Goal: Browse casually

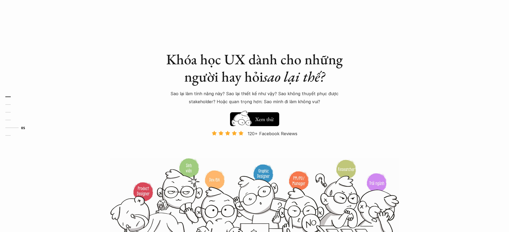
scroll to position [1678, 0]
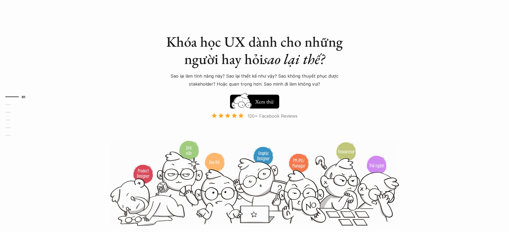
scroll to position [1678, 0]
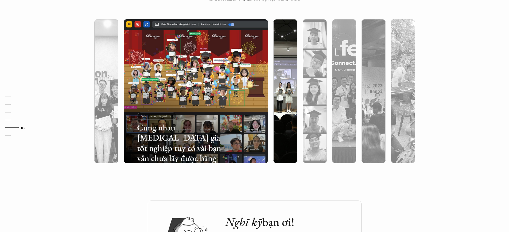
click at [156, 116] on p "Graduated together" at bounding box center [157, 116] width 32 height 4
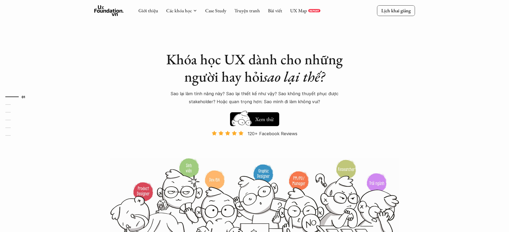
click at [254, 149] on p "Và đang giảm dần do Facebook ra tính năng Locked Profile 😭 😭 😭" at bounding box center [254, 149] width 84 height 16
click at [273, 134] on p "120+ Facebook Reviews" at bounding box center [273, 134] width 50 height 8
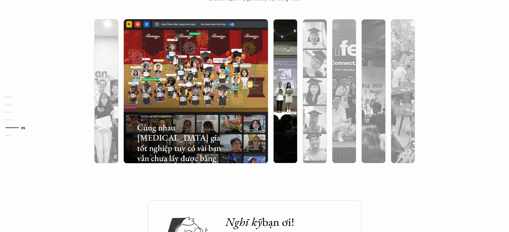
click at [156, 116] on p "Graduated together" at bounding box center [157, 116] width 32 height 4
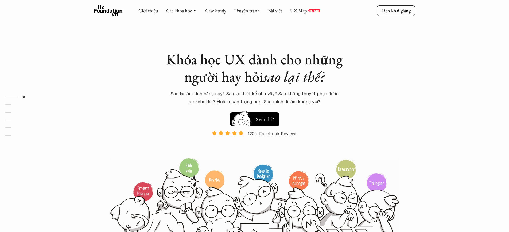
click at [273, 134] on p "120+ Facebook Reviews" at bounding box center [273, 134] width 50 height 8
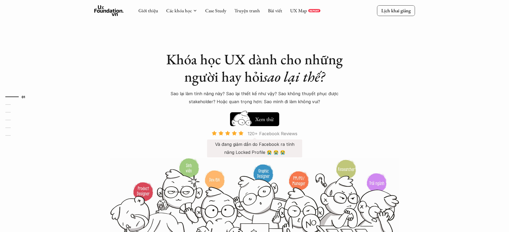
click at [273, 134] on p "120+ Facebook Reviews" at bounding box center [273, 134] width 50 height 8
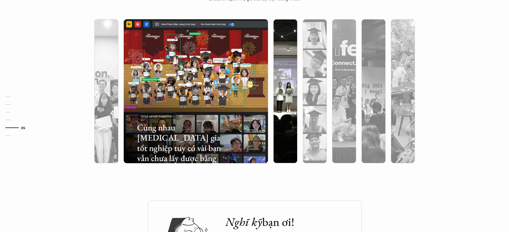
click at [156, 116] on p "Graduated together" at bounding box center [157, 116] width 32 height 4
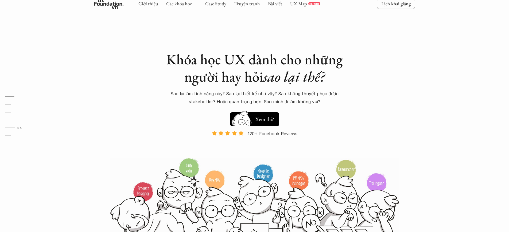
scroll to position [1678, 0]
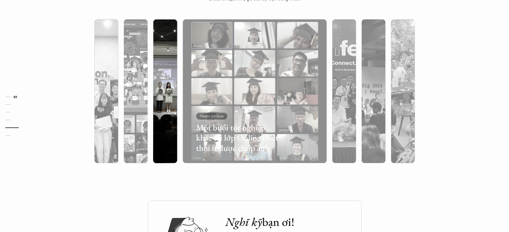
scroll to position [18, 0]
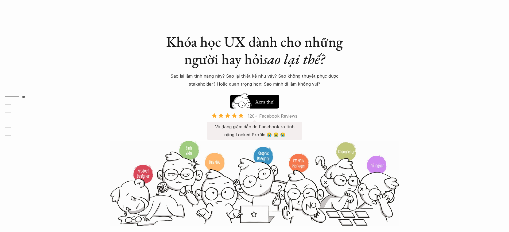
click at [273, 116] on p "120+ Facebook Reviews" at bounding box center [273, 116] width 50 height 8
click at [254, 131] on p "Và đang giảm dần do Facebook ra tính năng Locked Profile 😭 😭 😭" at bounding box center [254, 131] width 84 height 16
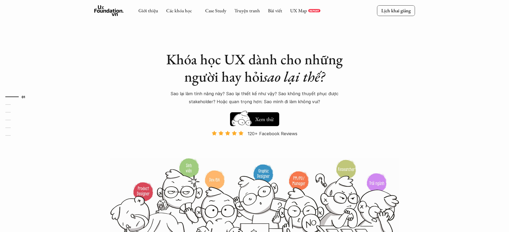
click at [273, 134] on p "120+ Facebook Reviews" at bounding box center [273, 134] width 50 height 8
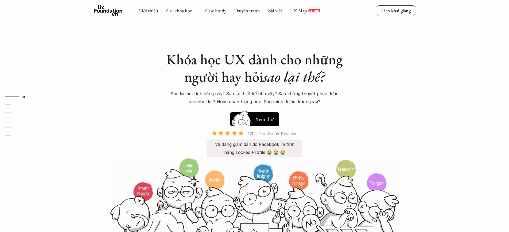
click at [273, 134] on p "120+ Facebook Reviews" at bounding box center [273, 134] width 50 height 8
click at [254, 149] on p "Và đang giảm dần do Facebook ra tính năng Locked Profile 😭 😭 😭" at bounding box center [254, 149] width 84 height 16
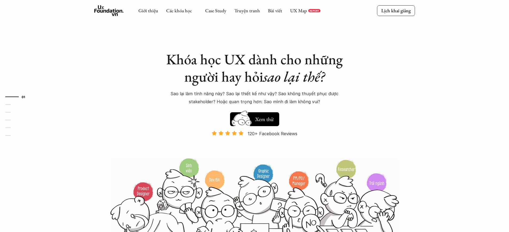
click at [254, 149] on p "Và đang giảm dần do Facebook ra tính năng Locked Profile 😭 😭 😭" at bounding box center [254, 149] width 84 height 16
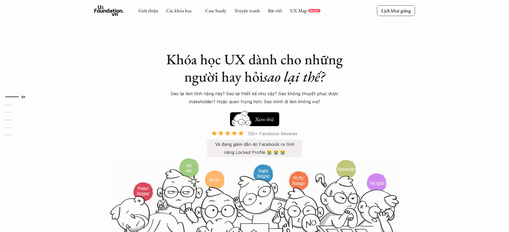
click at [273, 134] on p "120+ Facebook Reviews" at bounding box center [273, 134] width 50 height 8
click at [254, 149] on p "Và đang giảm dần do Facebook ra tính năng Locked Profile 😭 😭 😭" at bounding box center [254, 149] width 84 height 16
